Goal: Task Accomplishment & Management: Use online tool/utility

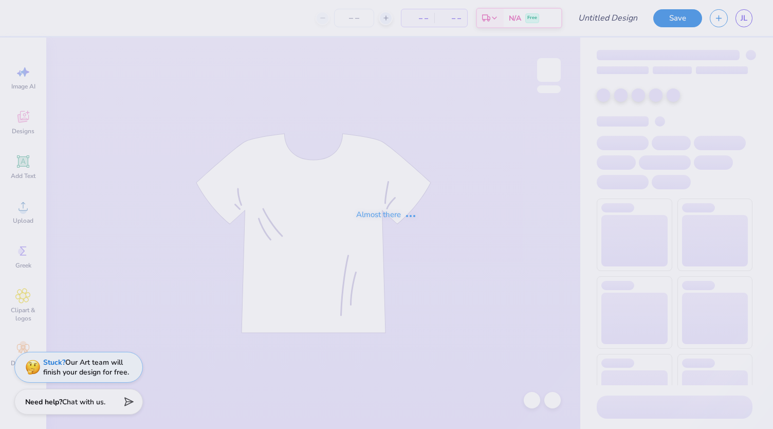
type input "[PERSON_NAME] : [GEOGRAPHIC_DATA]"
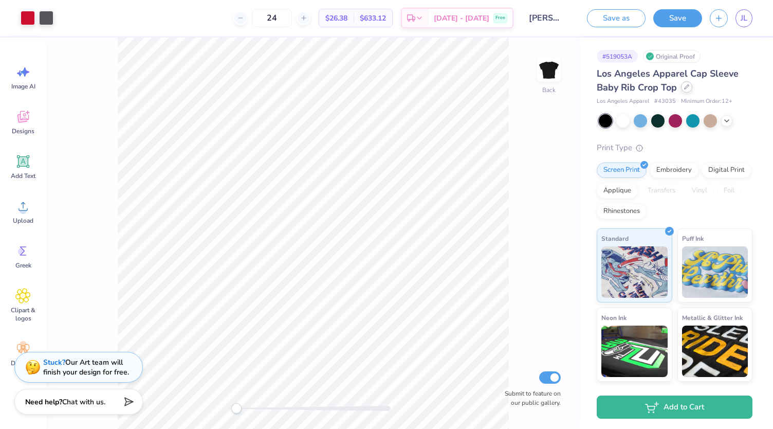
click at [688, 91] on div at bounding box center [686, 86] width 11 height 11
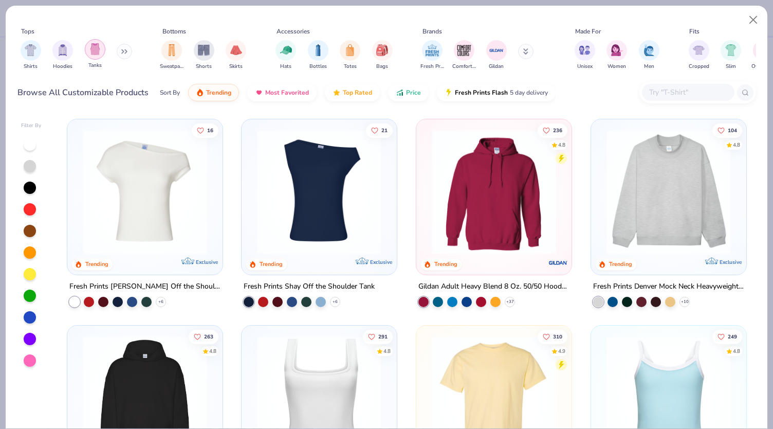
click at [96, 53] on img "filter for Tanks" at bounding box center [94, 49] width 11 height 12
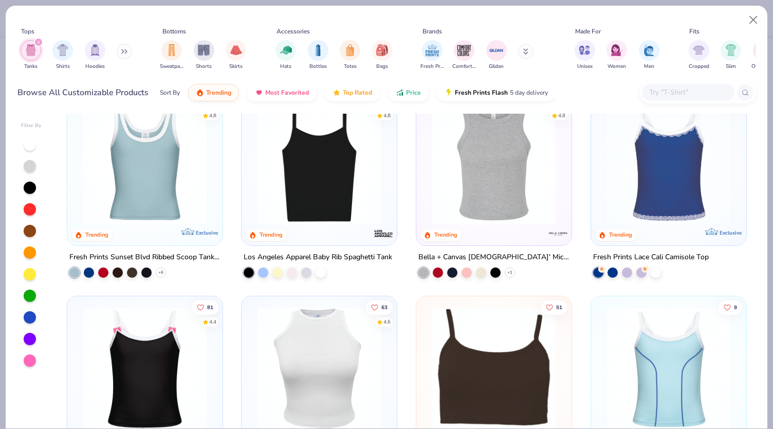
scroll to position [380, 0]
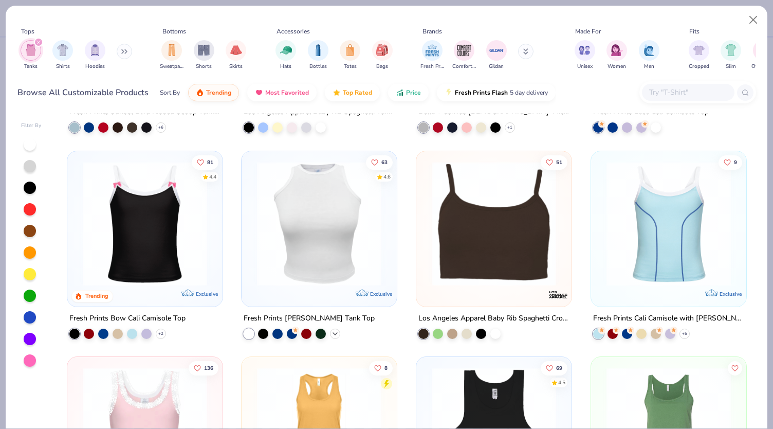
click at [333, 334] on polyline at bounding box center [335, 333] width 4 height 2
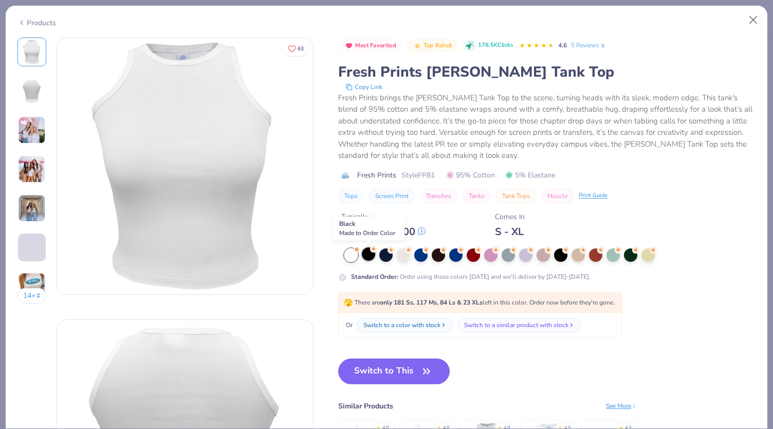
click at [371, 254] on div at bounding box center [368, 253] width 13 height 13
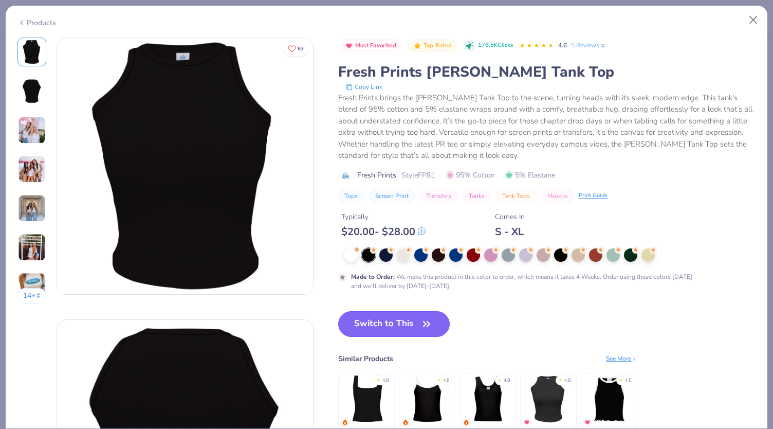
click at [402, 323] on button "Switch to This" at bounding box center [394, 324] width 112 height 26
click at [416, 321] on button "Switch to This" at bounding box center [394, 324] width 112 height 26
type input "50"
click at [437, 324] on button "Switch to This" at bounding box center [394, 324] width 112 height 26
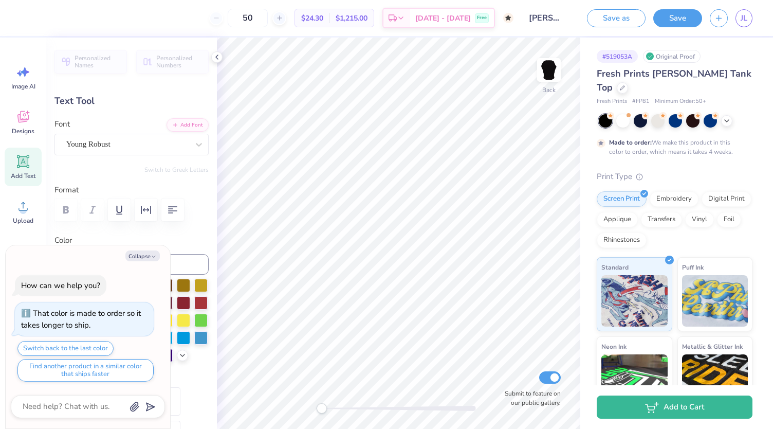
type textarea "x"
type input "0.0"
click at [217, 57] on icon at bounding box center [217, 57] width 8 height 8
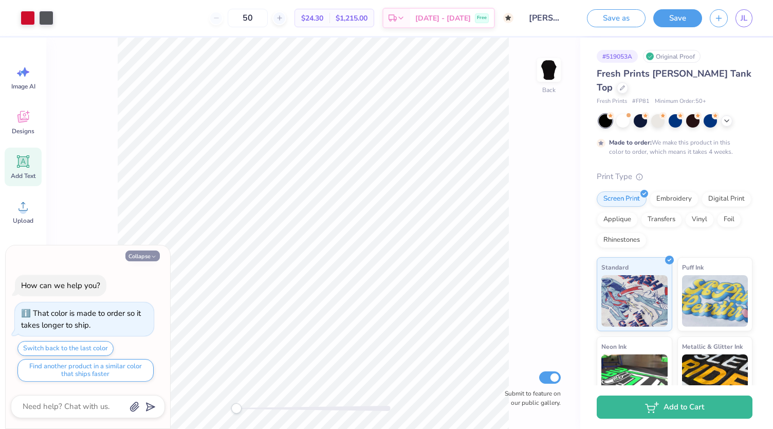
click at [150, 258] on button "Collapse" at bounding box center [142, 255] width 34 height 11
type textarea "x"
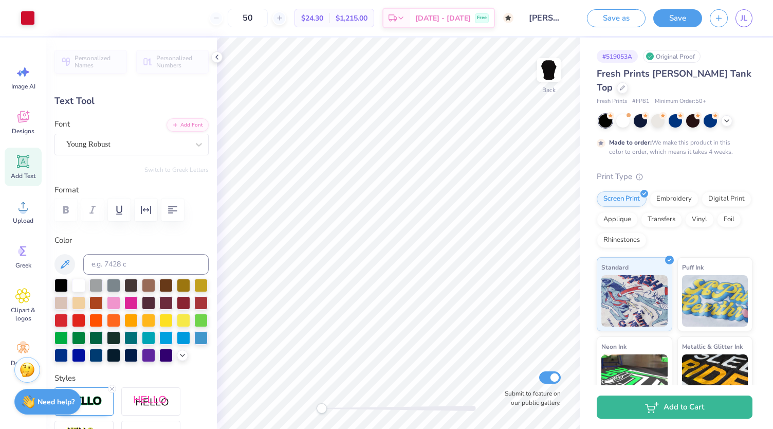
type input "2.01"
type input "1.85"
type input "9.86"
type input "12.2"
type input "3.99"
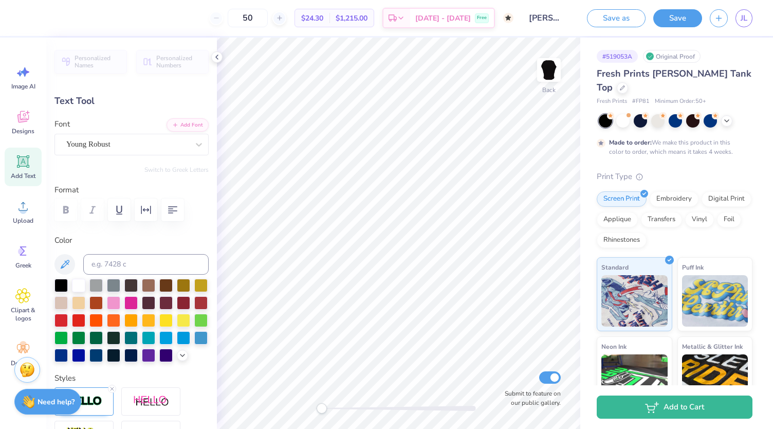
type input "2.40"
type input "6.06"
type input "0.0"
click at [216, 57] on polyline at bounding box center [217, 57] width 2 height 4
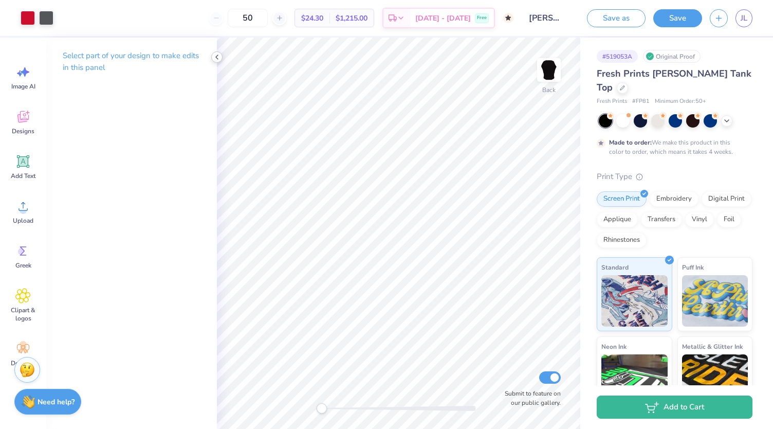
click at [219, 56] on icon at bounding box center [217, 57] width 8 height 8
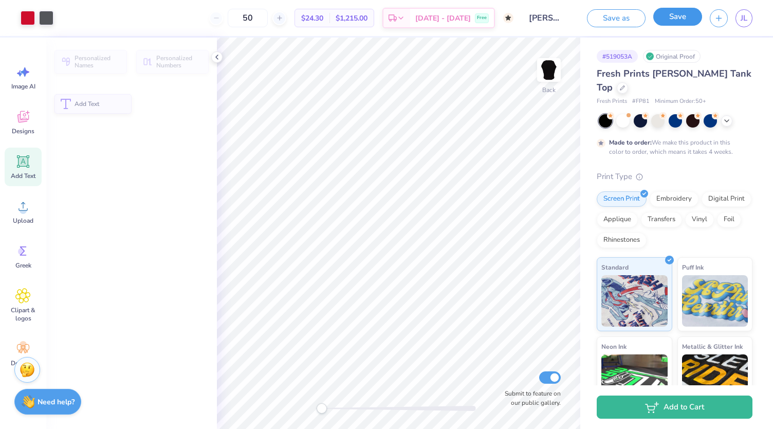
click at [681, 21] on button "Save" at bounding box center [677, 17] width 49 height 18
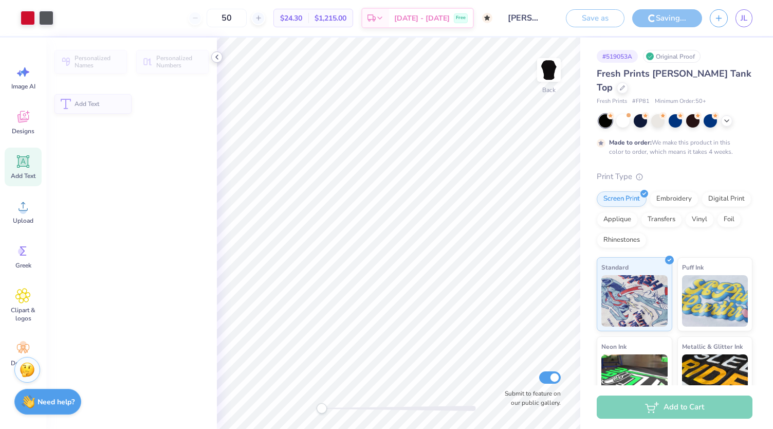
click at [216, 60] on icon at bounding box center [217, 57] width 8 height 8
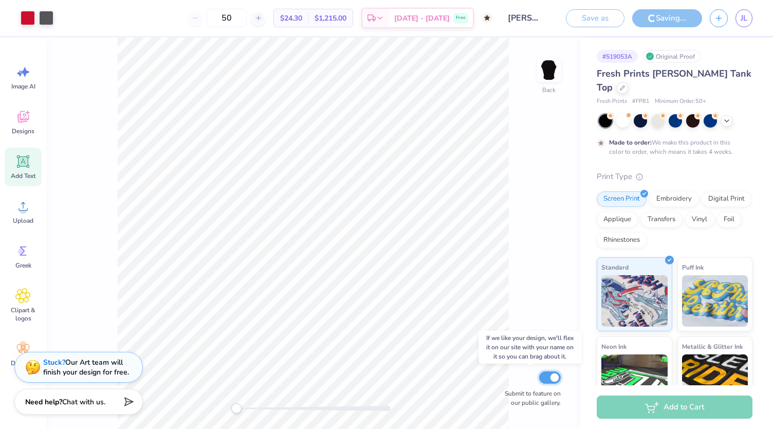
click at [547, 381] on input "Submit to feature on our public gallery." at bounding box center [550, 377] width 22 height 12
checkbox input "false"
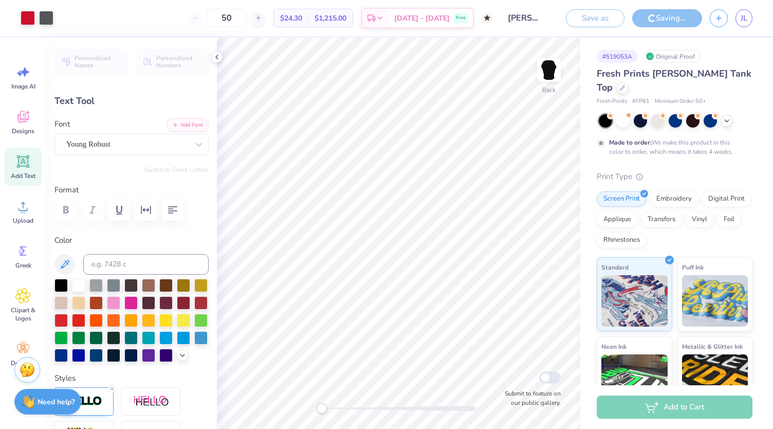
type input "0.0"
click at [742, 12] on span "JL" at bounding box center [744, 18] width 7 height 12
